Goal: Information Seeking & Learning: Check status

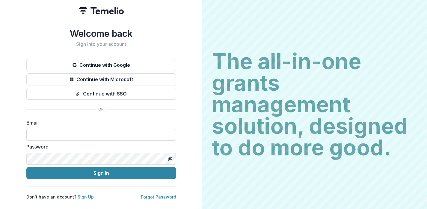
click at [52, 132] on input at bounding box center [101, 135] width 150 height 12
type input "**********"
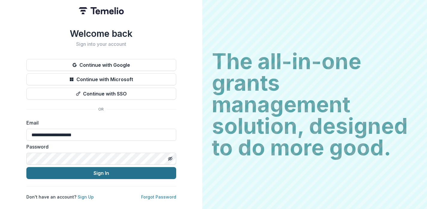
click at [86, 171] on button "Sign In" at bounding box center [101, 173] width 150 height 12
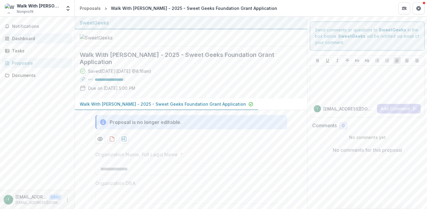
click at [30, 37] on div "Dashboard" at bounding box center [39, 38] width 55 height 6
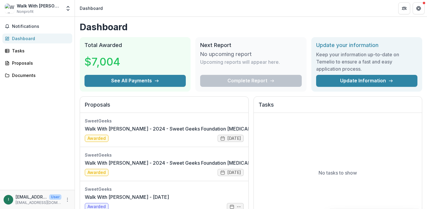
click at [318, 166] on div "No tasks to show" at bounding box center [338, 173] width 168 height 120
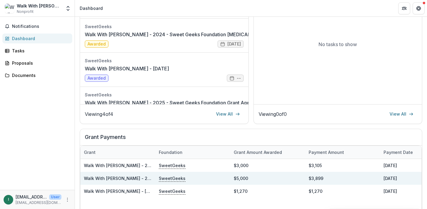
scroll to position [128, 0]
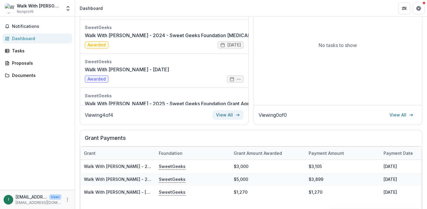
click at [229, 113] on link "View All" at bounding box center [227, 115] width 31 height 10
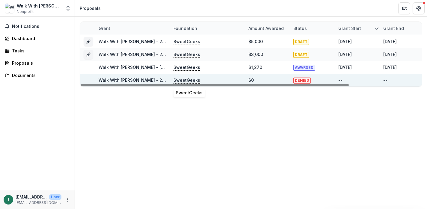
click at [182, 80] on p "SweetGeeks" at bounding box center [186, 80] width 27 height 7
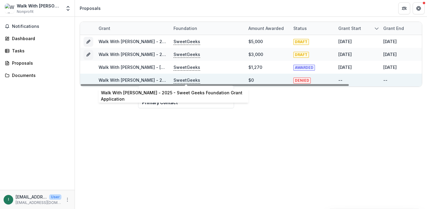
click at [123, 80] on link "Walk With [PERSON_NAME] - 2025 - Sweet Geeks Foundation Grant Application" at bounding box center [181, 80] width 166 height 5
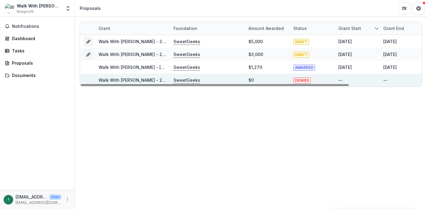
click at [304, 80] on span "DENIED" at bounding box center [301, 81] width 17 height 6
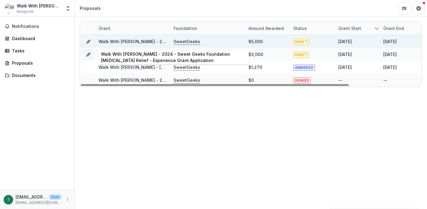
click at [133, 39] on link "Walk With [PERSON_NAME] - 2024 - Sweet Geeks Foundation [MEDICAL_DATA] Relief -…" at bounding box center [219, 41] width 243 height 5
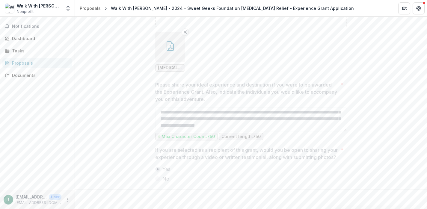
scroll to position [1401, 0]
click at [28, 51] on div "Tasks" at bounding box center [39, 51] width 55 height 6
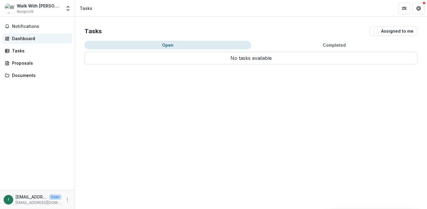
click at [33, 41] on div "Dashboard" at bounding box center [39, 38] width 55 height 6
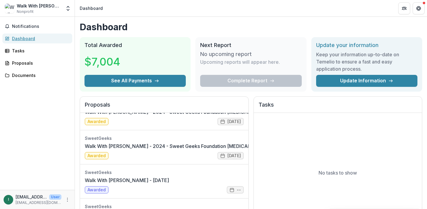
scroll to position [101, 0]
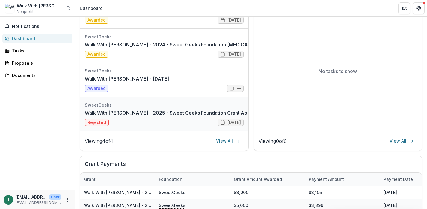
click at [102, 116] on link "Walk With [PERSON_NAME] - 2025 - Sweet Geeks Foundation Grant Application" at bounding box center [175, 112] width 181 height 7
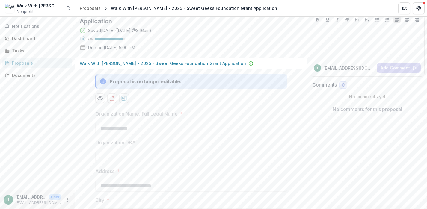
scroll to position [1, 0]
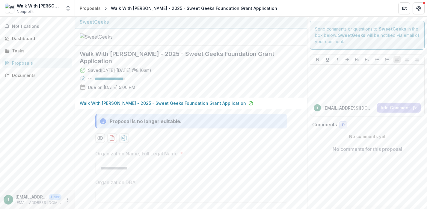
click at [248, 106] on icon "button" at bounding box center [250, 103] width 5 height 5
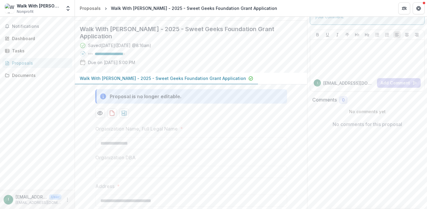
scroll to position [0, 0]
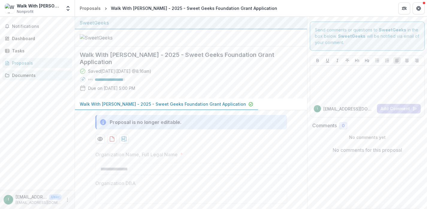
click at [34, 70] on link "Documents" at bounding box center [37, 75] width 70 height 10
